Goal: Task Accomplishment & Management: Complete application form

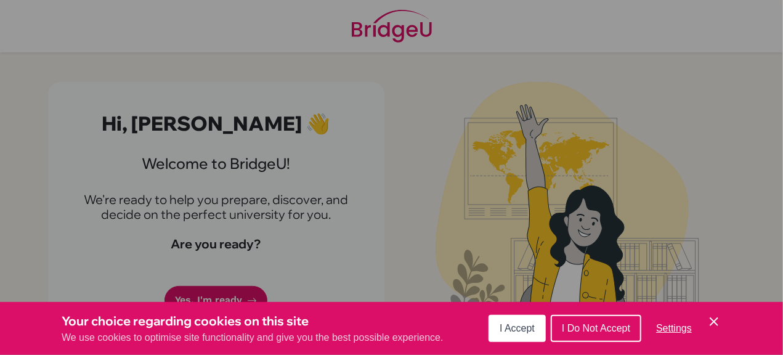
click at [529, 325] on span "I Accept" at bounding box center [517, 328] width 35 height 10
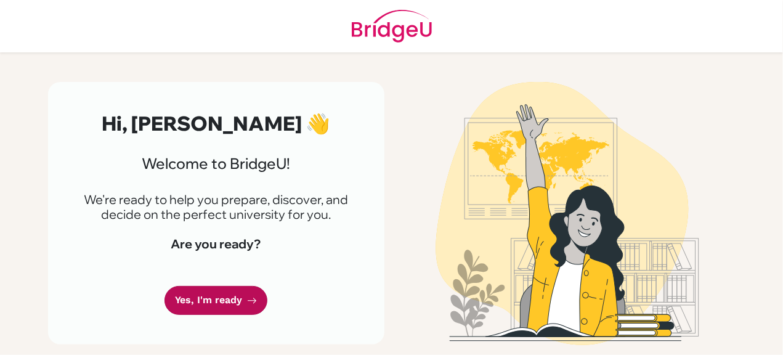
click at [223, 303] on link "Yes, I'm ready" at bounding box center [216, 300] width 103 height 29
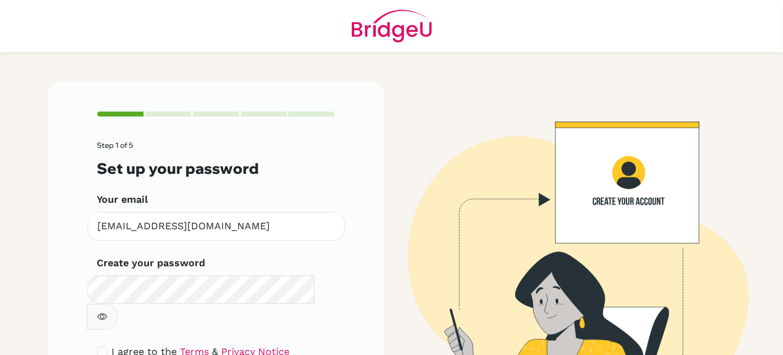
click at [118, 304] on button "button" at bounding box center [102, 317] width 31 height 26
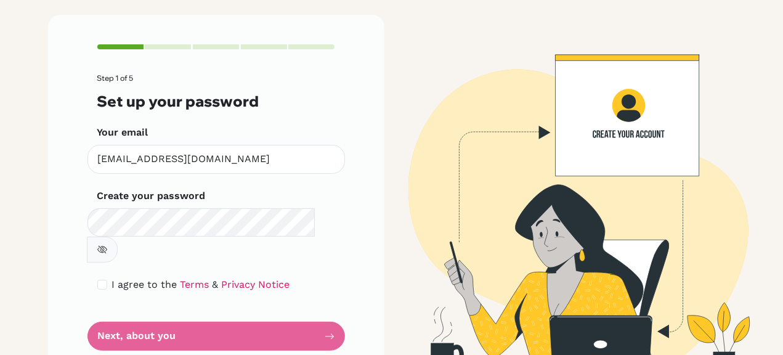
scroll to position [68, 0]
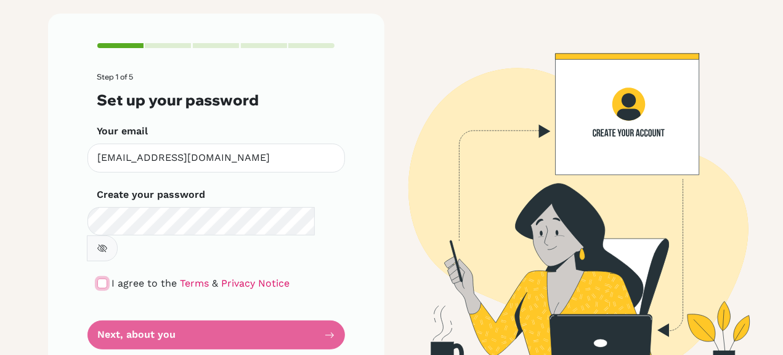
click at [97, 279] on input "checkbox" at bounding box center [102, 284] width 10 height 10
checkbox input "true"
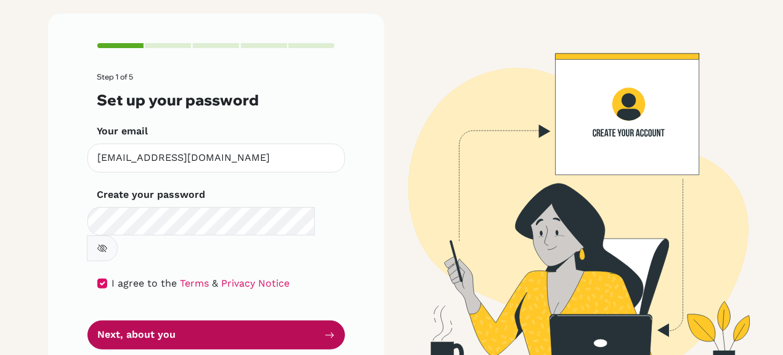
click at [109, 321] on button "Next, about you" at bounding box center [217, 335] width 258 height 29
